Goal: Check status: Check status

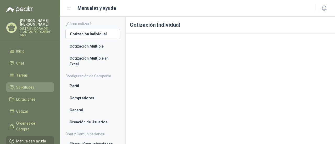
click at [25, 85] on span "Solicitudes" at bounding box center [25, 88] width 18 height 6
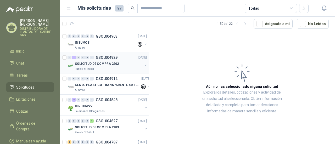
click at [95, 67] on div "Panela El Trébol" at bounding box center [109, 69] width 68 height 4
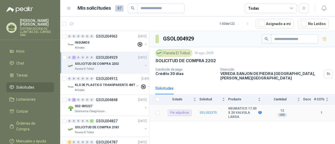
click at [209, 111] on b "SOL052375" at bounding box center [208, 113] width 17 height 4
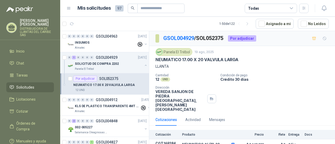
scroll to position [9, 0]
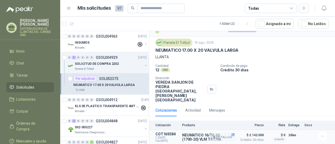
click at [221, 134] on button "Detalles" at bounding box center [222, 137] width 25 height 7
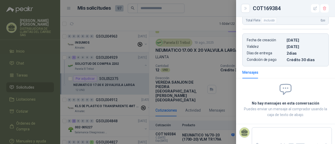
scroll to position [146, 0]
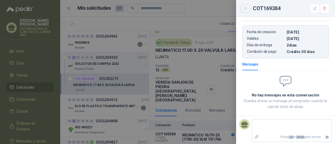
click at [245, 8] on icon "Close" at bounding box center [246, 8] width 4 height 4
